Goal: Check status: Check status

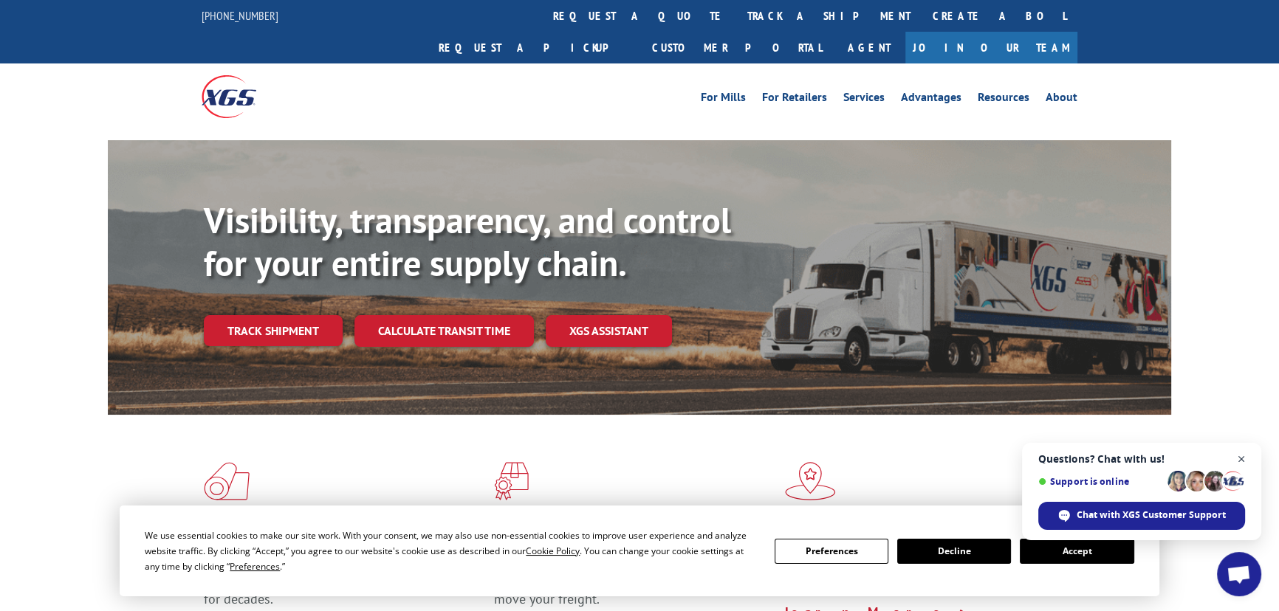
click at [1240, 458] on span "Open chat" at bounding box center [1241, 459] width 18 height 18
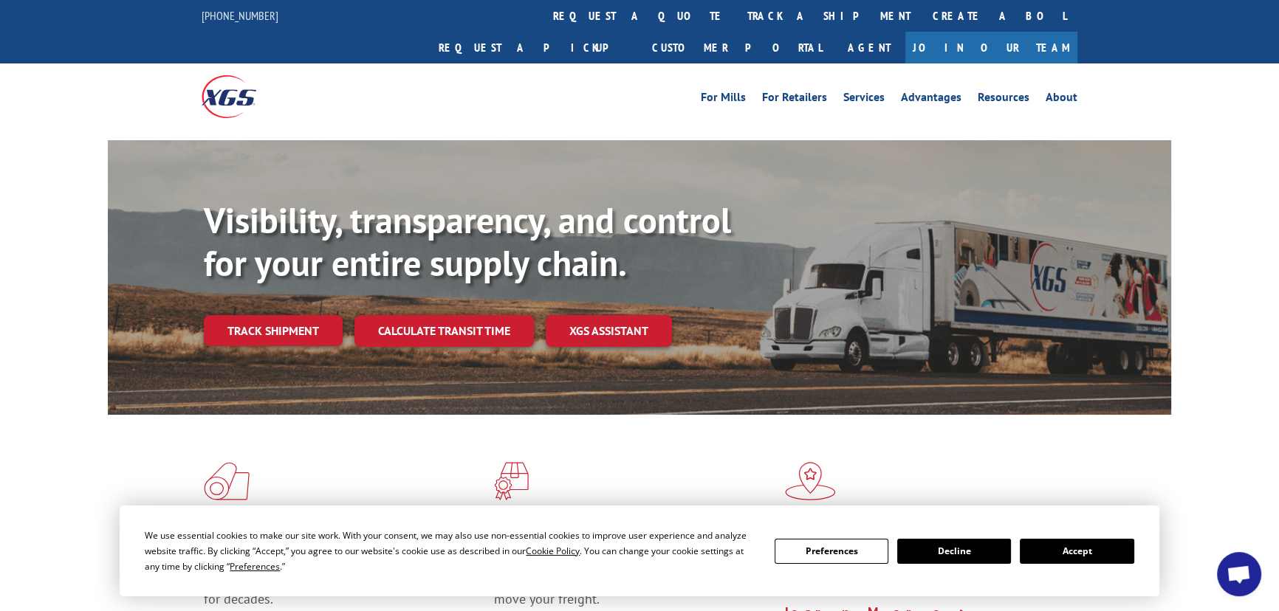
click at [1097, 543] on button "Accept" at bounding box center [1076, 551] width 114 height 25
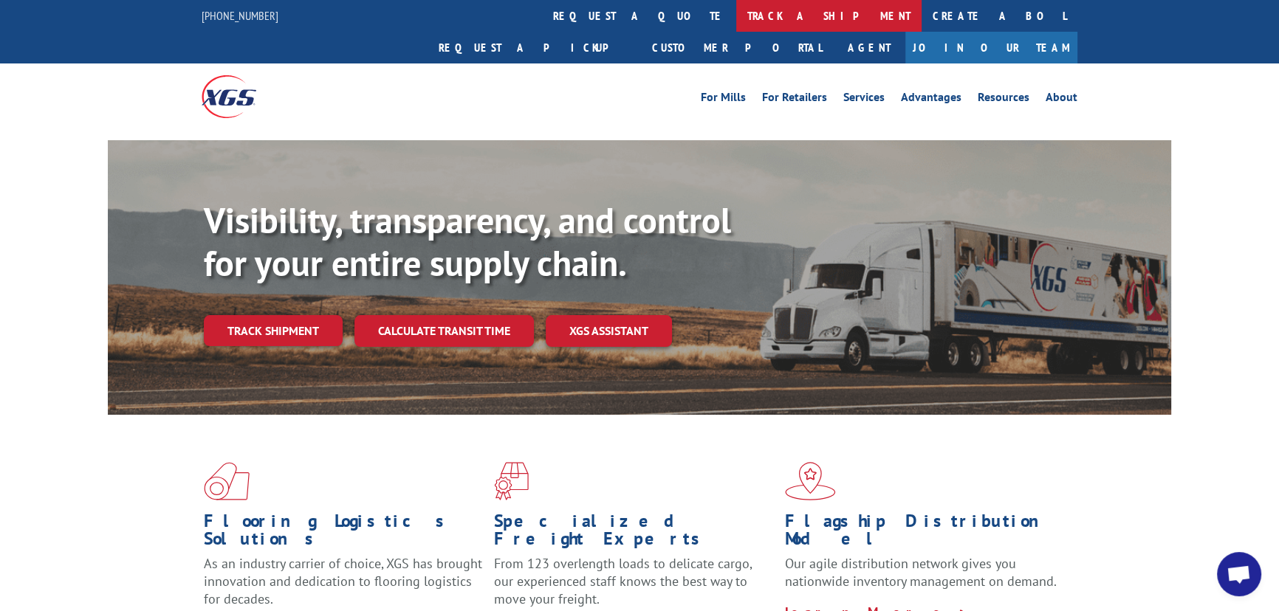
click at [736, 18] on link "track a shipment" at bounding box center [828, 16] width 185 height 32
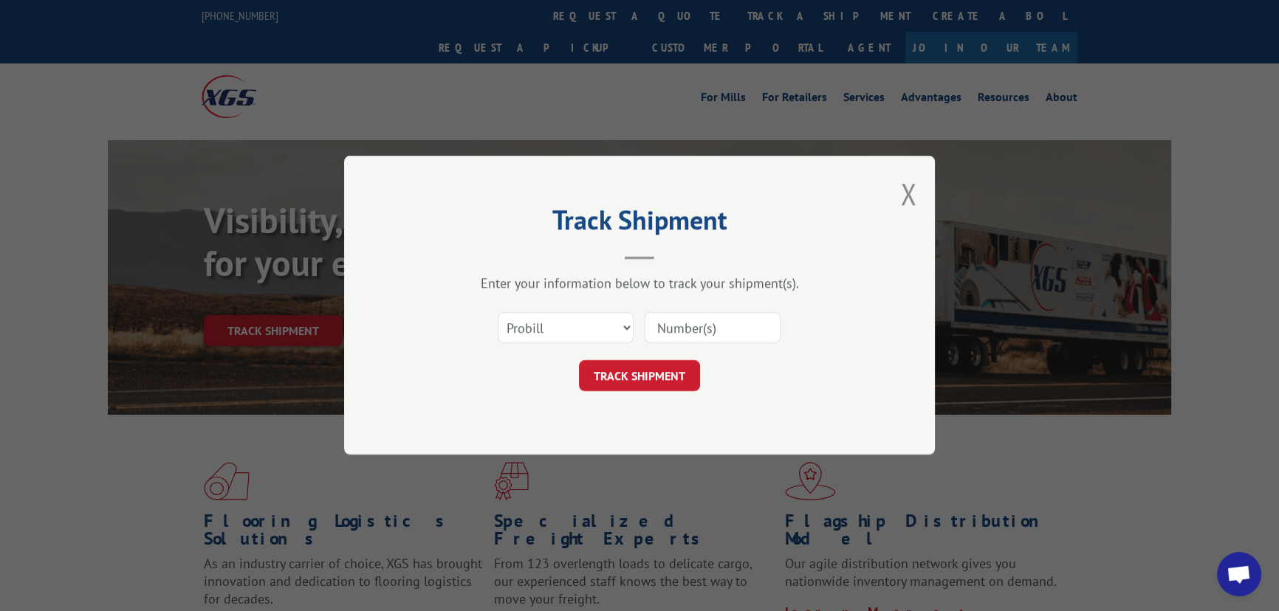
click at [723, 326] on input at bounding box center [712, 328] width 136 height 31
paste input "2402154"
type input "2402154"
click at [664, 371] on button "TRACK SHIPMENT" at bounding box center [639, 376] width 121 height 31
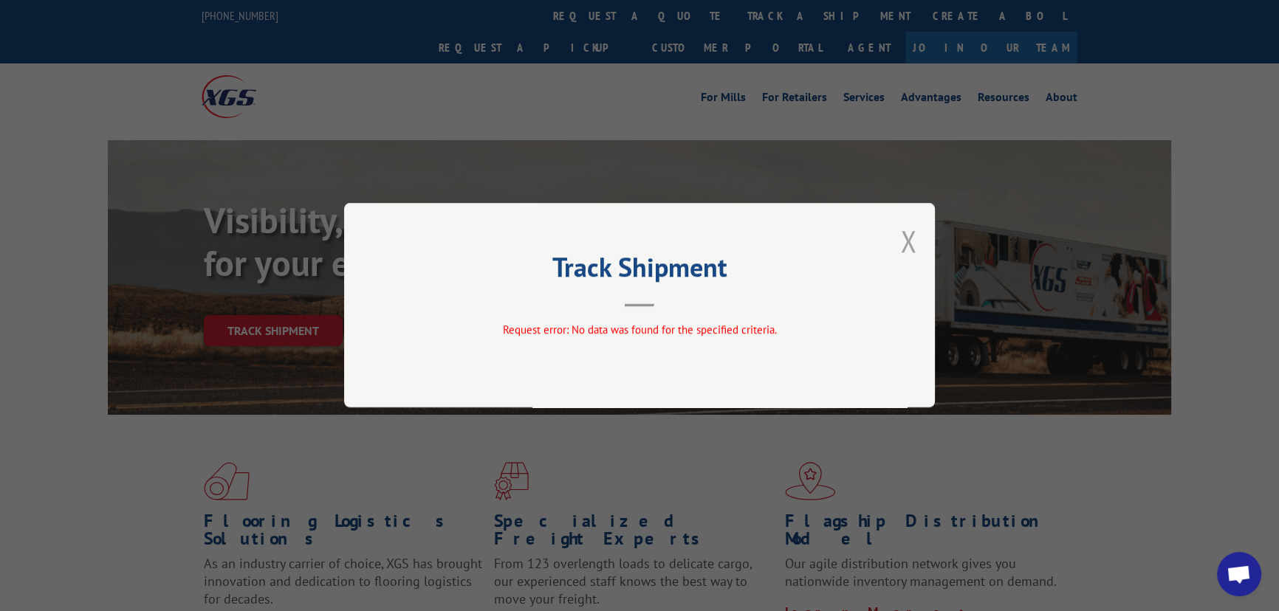
click at [906, 241] on button "Close modal" at bounding box center [908, 240] width 16 height 39
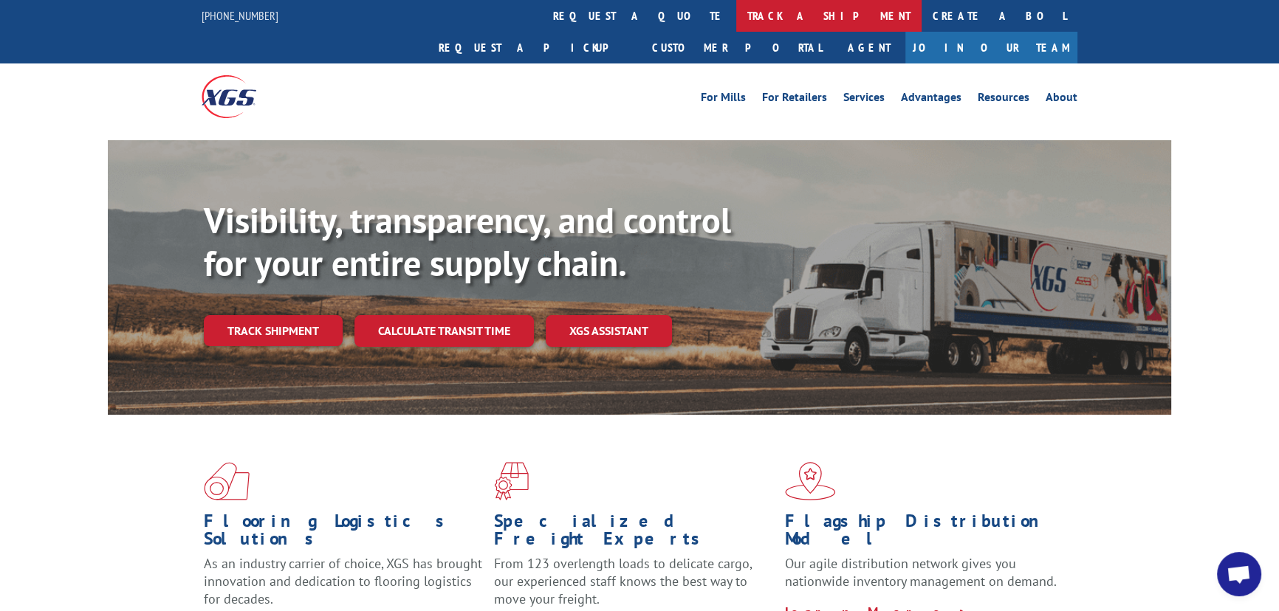
click at [736, 13] on link "track a shipment" at bounding box center [828, 16] width 185 height 32
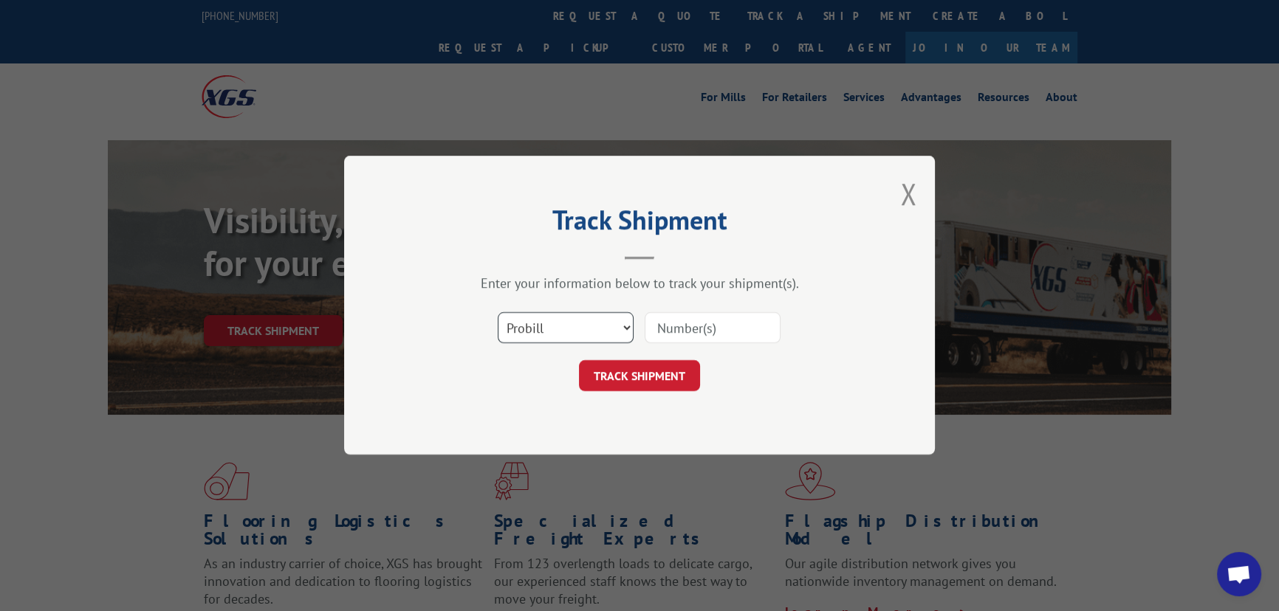
click at [568, 319] on select "Select category... Probill BOL PO" at bounding box center [566, 328] width 136 height 31
select select "po"
click at [498, 313] on select "Select category... Probill BOL PO" at bounding box center [566, 328] width 136 height 31
click at [735, 326] on input at bounding box center [712, 328] width 136 height 31
paste input "30507867"
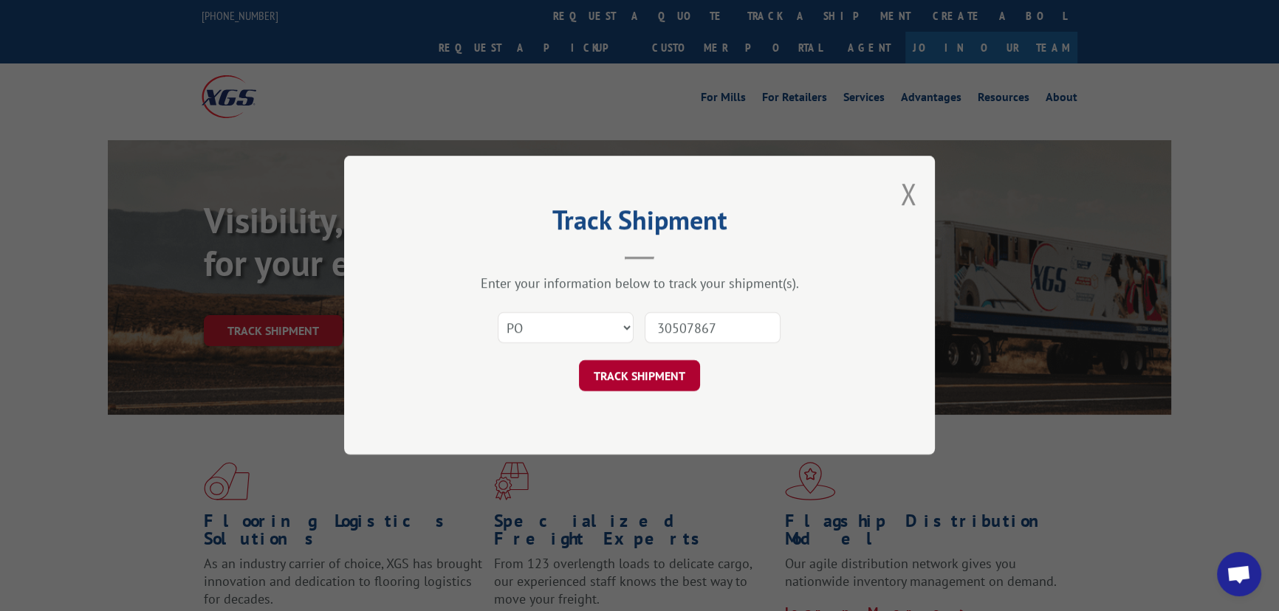
type input "30507867"
click at [662, 382] on button "TRACK SHIPMENT" at bounding box center [639, 376] width 121 height 31
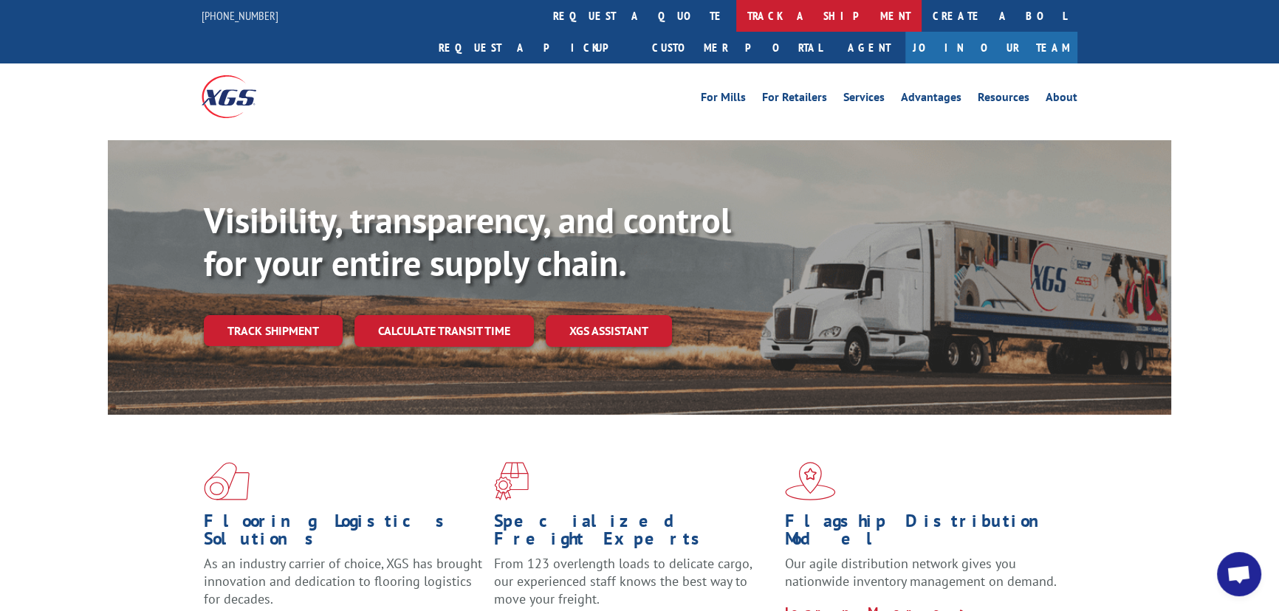
click at [736, 21] on link "track a shipment" at bounding box center [828, 16] width 185 height 32
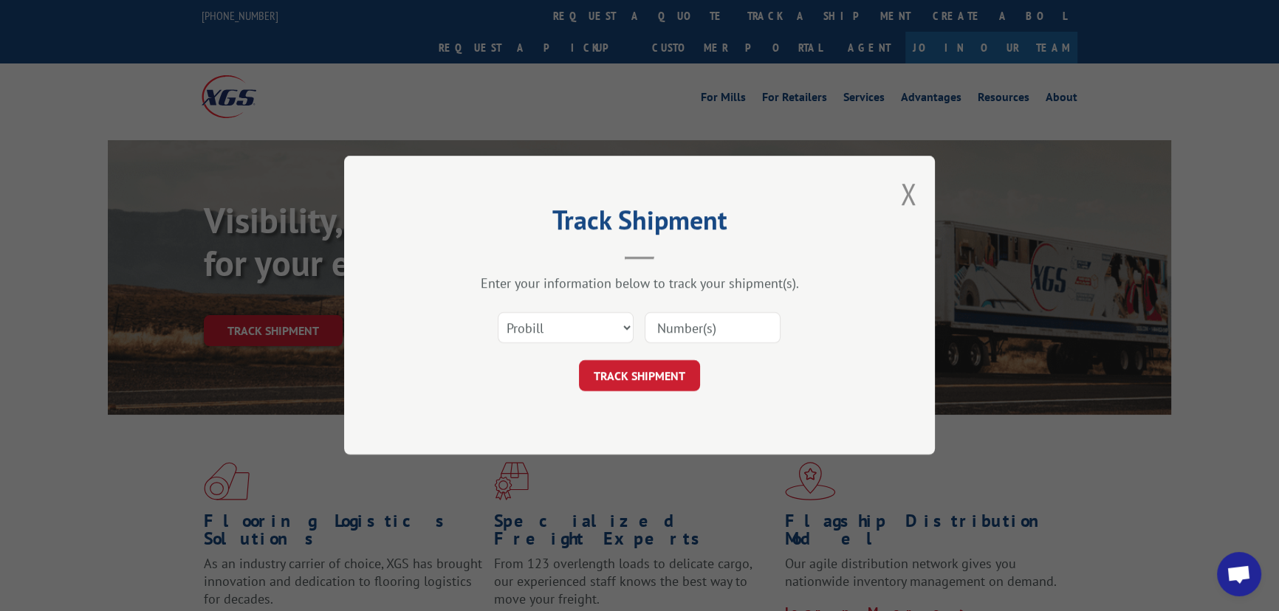
click at [693, 324] on input at bounding box center [712, 328] width 136 height 31
paste input "9-4 Good Morning USIG/Carpet shipped on 9-3, No eta yet. We will advise once we…"
type input "9-4 Good Morning USIG/Carpet shipped on 9-3, No eta yet. We will advise once we…"
drag, startPoint x: 657, startPoint y: 324, endPoint x: 844, endPoint y: 330, distance: 186.9
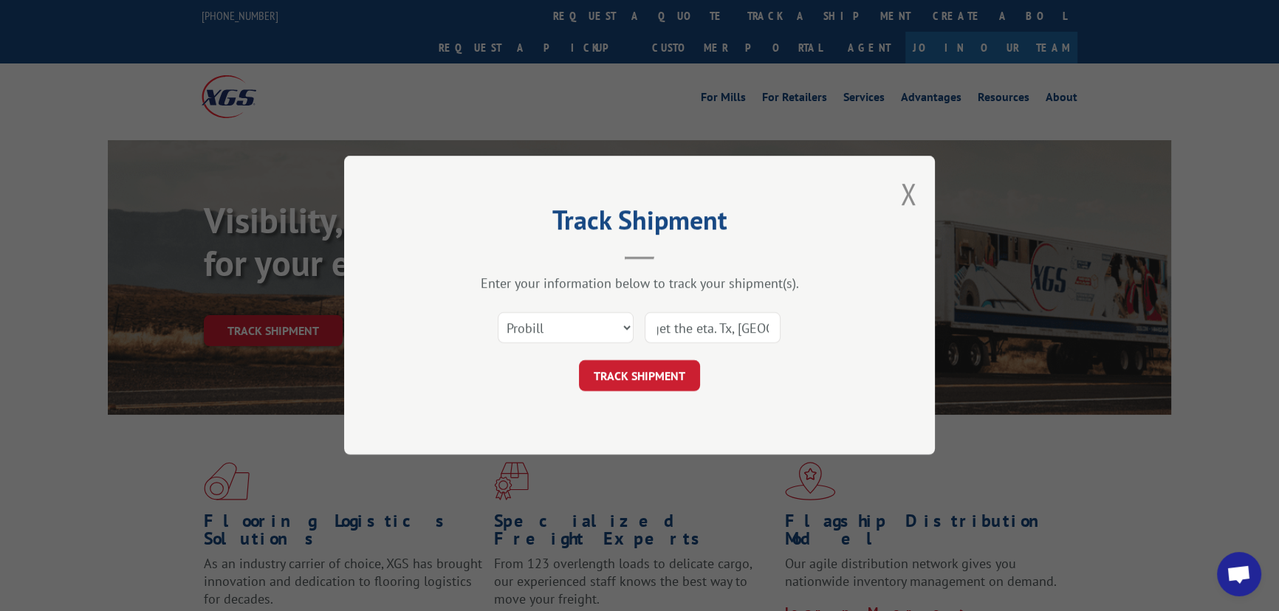
click at [844, 330] on div "Select category... Probill BOL PO 9-4 Good Morning USIG/Carpet shipped on 9-3, …" at bounding box center [639, 328] width 443 height 49
click at [698, 321] on input at bounding box center [712, 328] width 136 height 31
paste input "30507921"
type input "30507921"
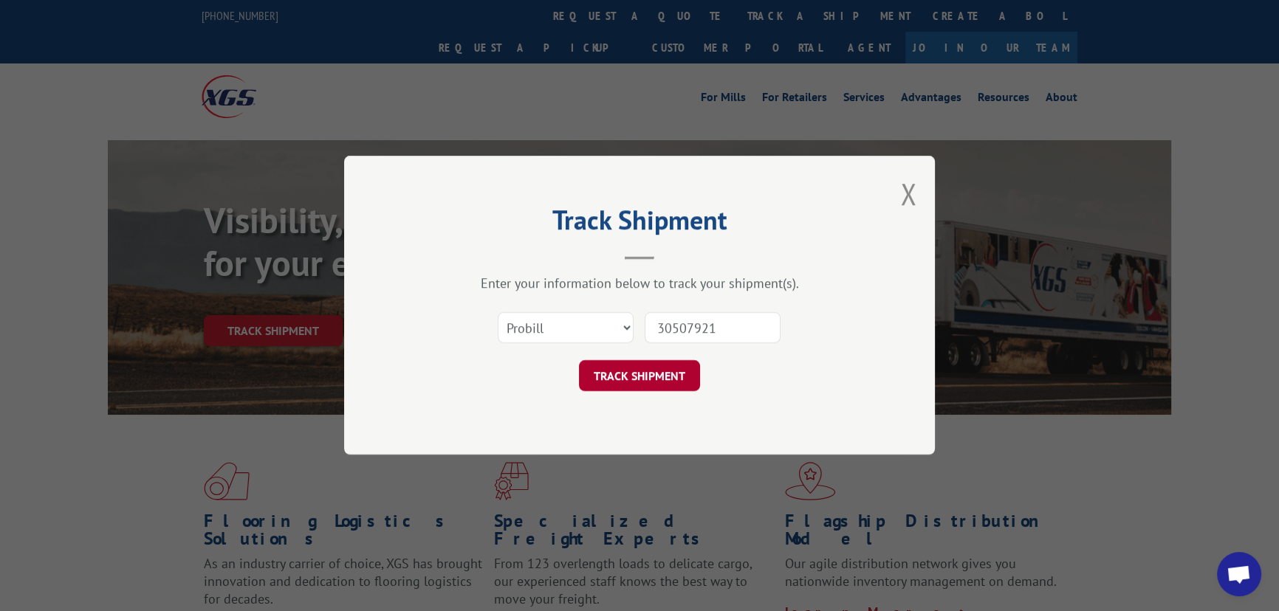
click at [653, 385] on button "TRACK SHIPMENT" at bounding box center [639, 376] width 121 height 31
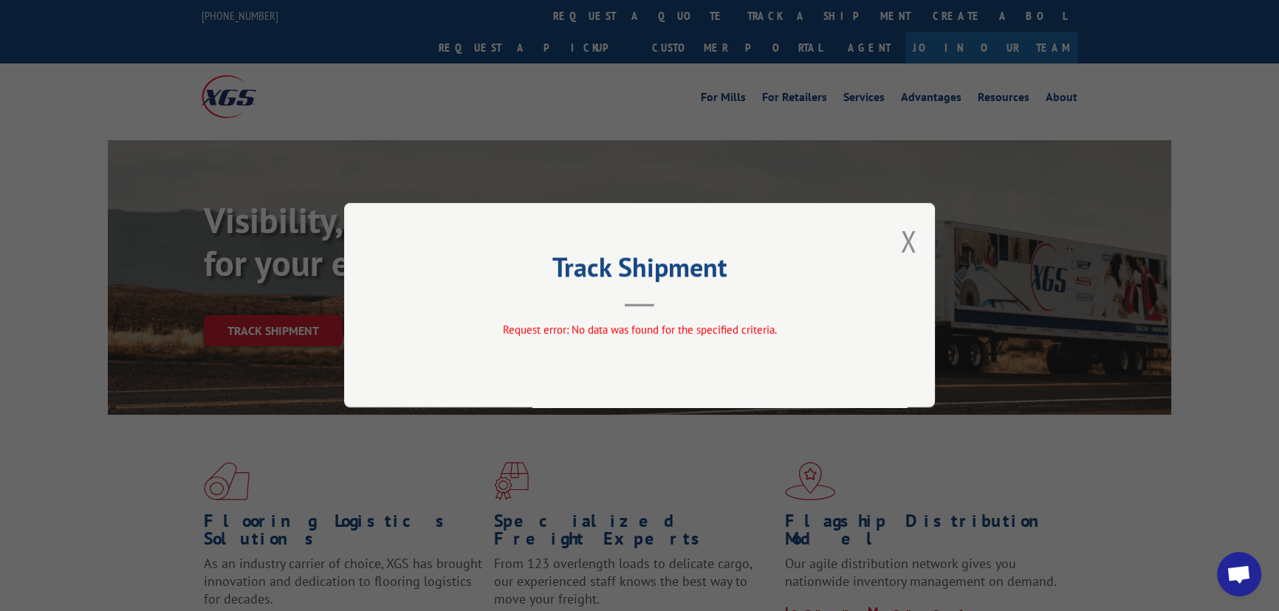
click at [918, 236] on div "Track Shipment Request error: No data was found for the specified criteria." at bounding box center [639, 305] width 591 height 204
click at [908, 241] on button "Close modal" at bounding box center [908, 240] width 16 height 39
